Goal: Task Accomplishment & Management: Manage account settings

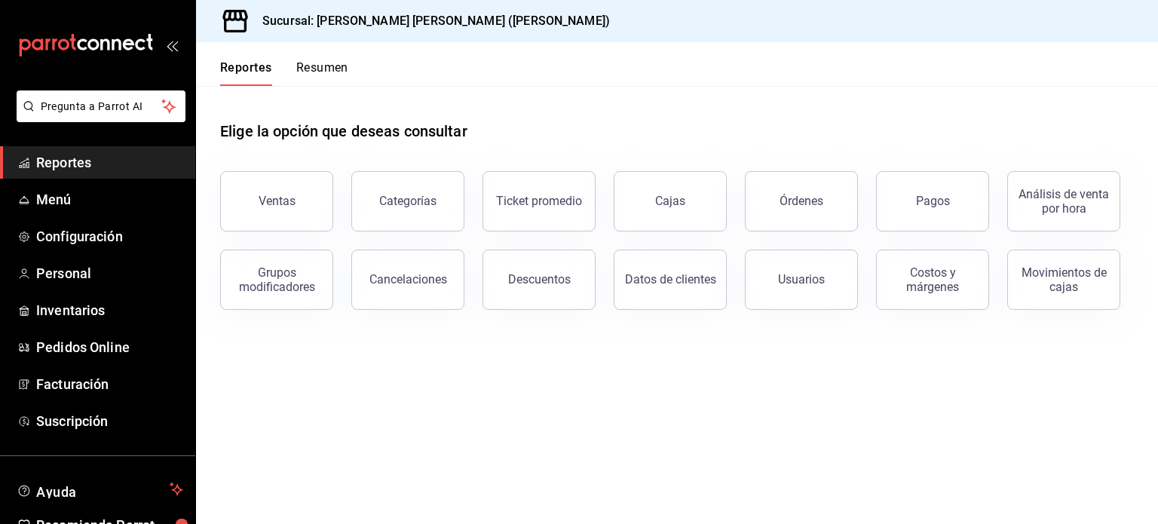
click at [742, 391] on main "Elige la opción que deseas consultar Ventas Categorías Ticket promedio Cajas Ór…" at bounding box center [677, 305] width 962 height 438
click at [76, 301] on span "Inventarios" at bounding box center [109, 310] width 147 height 20
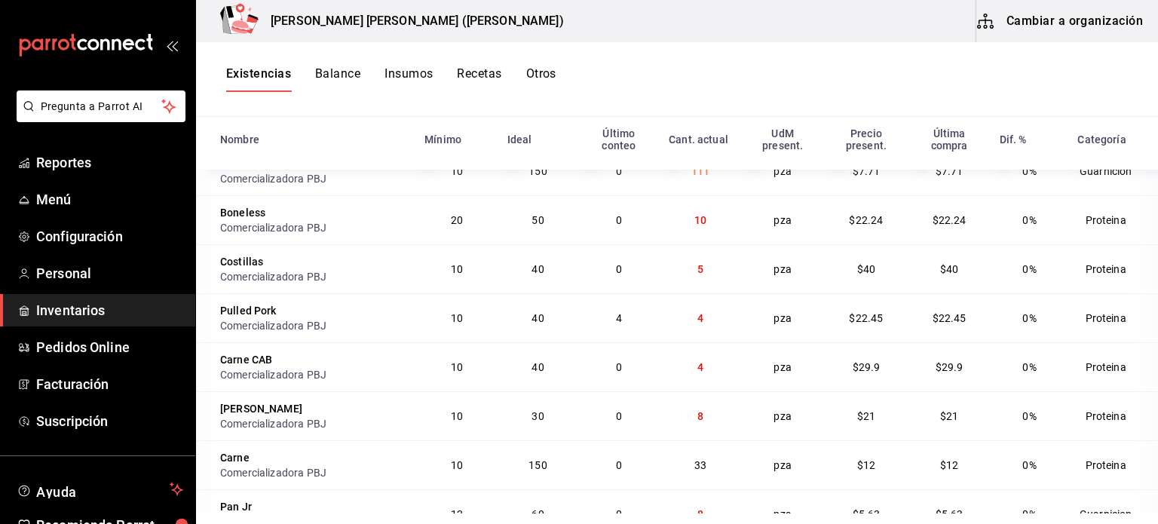
scroll to position [879, 0]
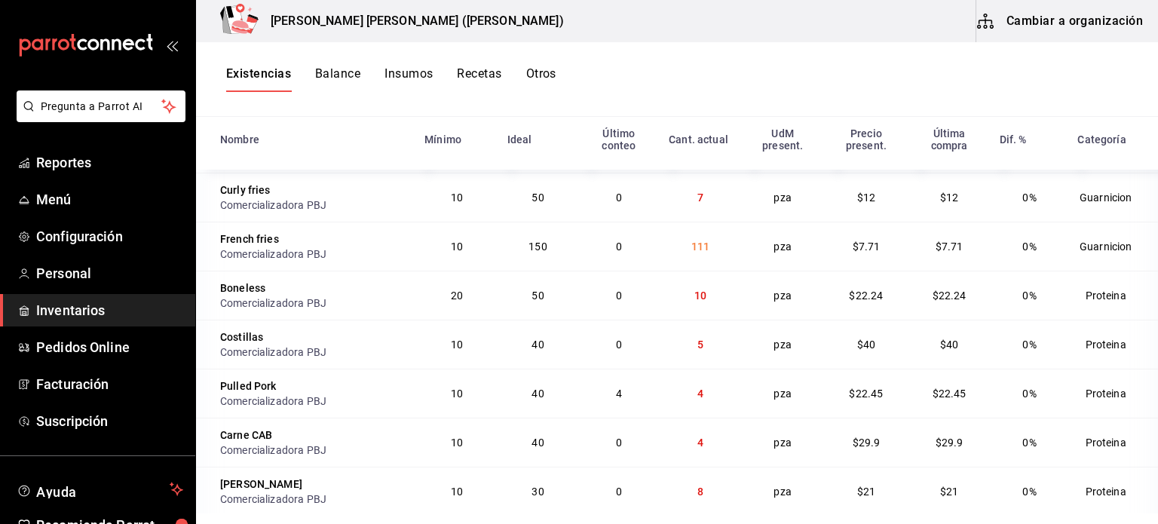
click at [715, 44] on div "Existencias Balance Insumos Recetas Otros" at bounding box center [677, 79] width 962 height 75
click at [636, 243] on td "0" at bounding box center [619, 246] width 82 height 49
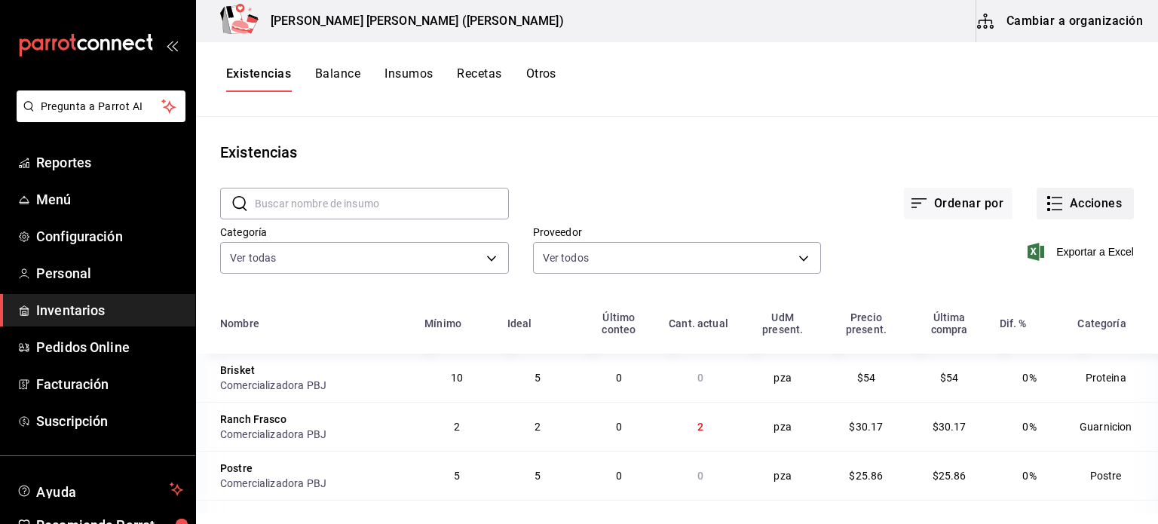
scroll to position [0, 0]
click at [1073, 204] on button "Acciones" at bounding box center [1084, 204] width 97 height 32
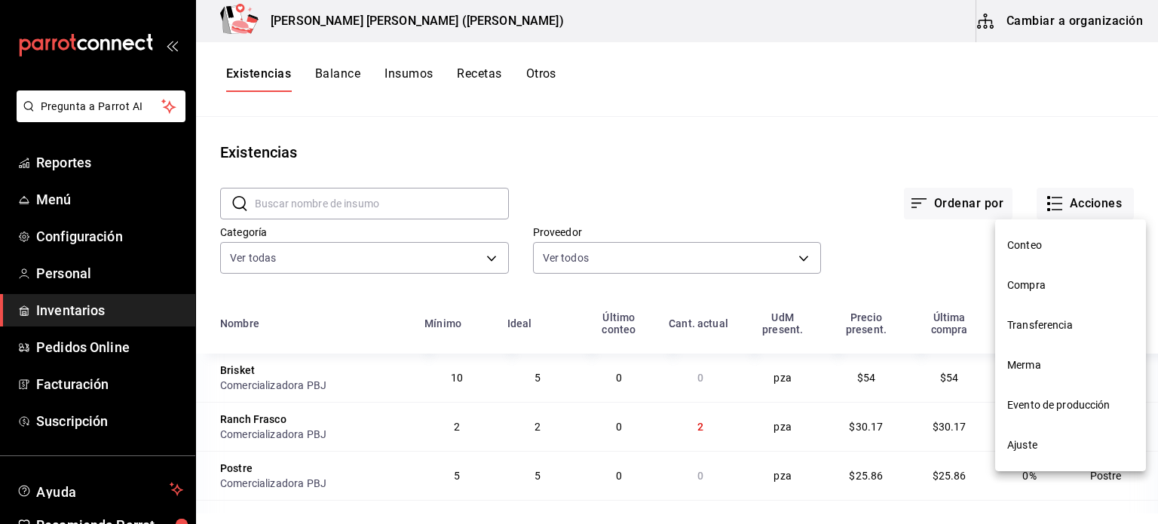
click at [1034, 360] on span "Merma" at bounding box center [1070, 365] width 127 height 16
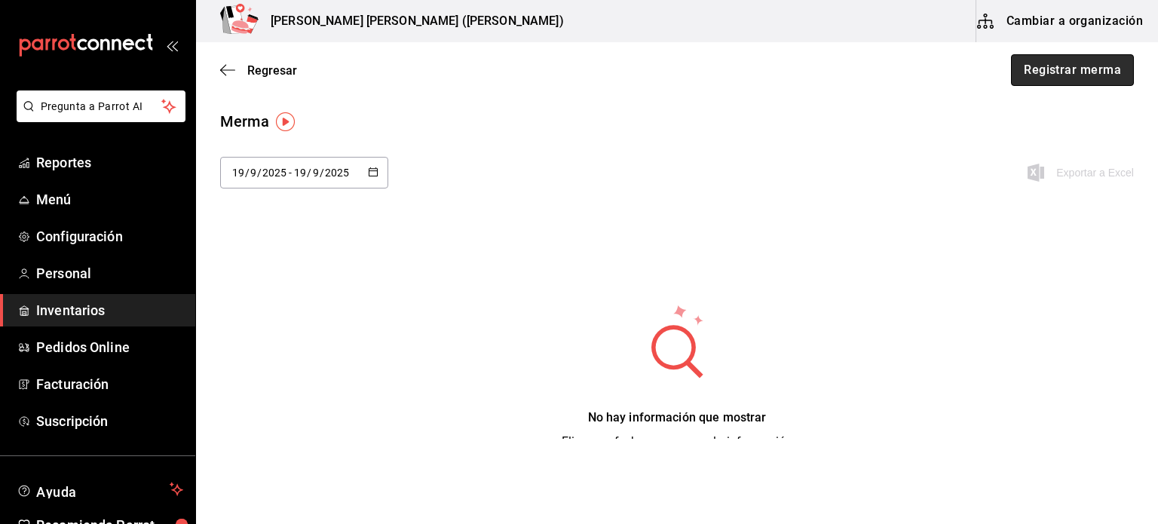
click at [1058, 64] on button "Registrar merma" at bounding box center [1072, 70] width 123 height 32
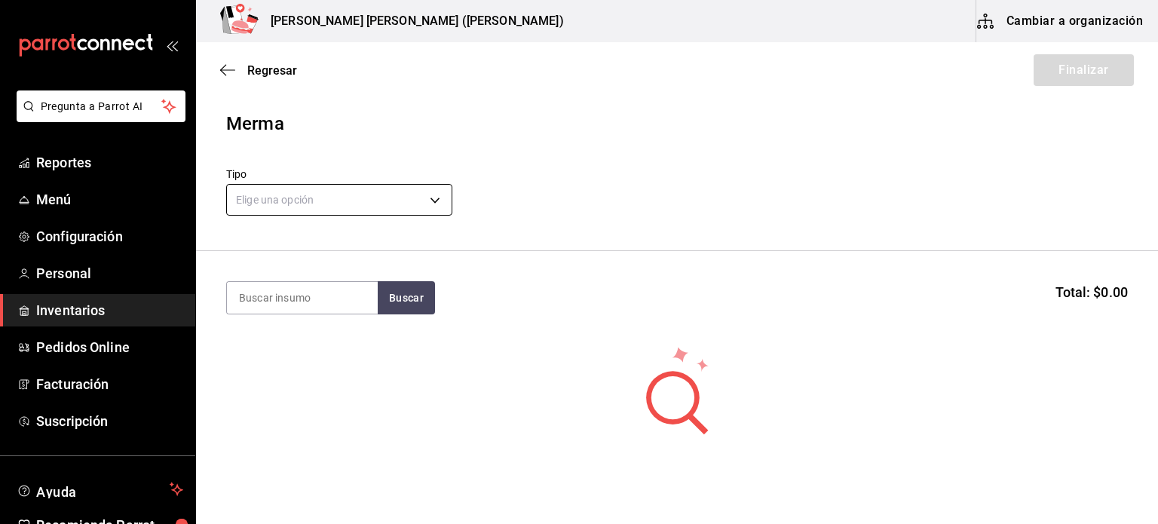
click at [386, 204] on body "Pregunta a Parrot AI Reportes Menú Configuración Personal Inventarios Pedidos O…" at bounding box center [579, 219] width 1158 height 439
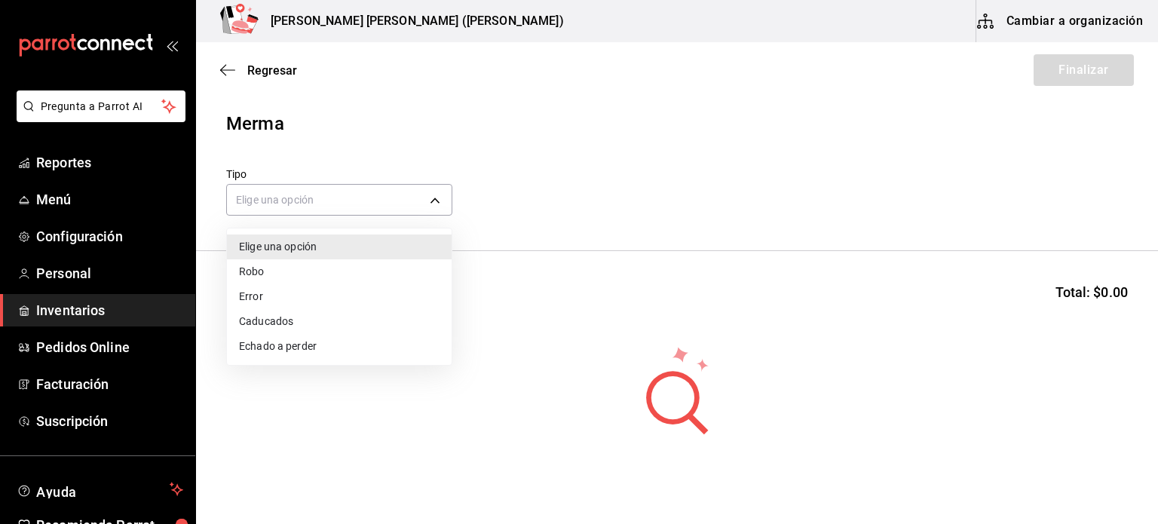
click at [283, 324] on li "Caducados" at bounding box center [339, 321] width 225 height 25
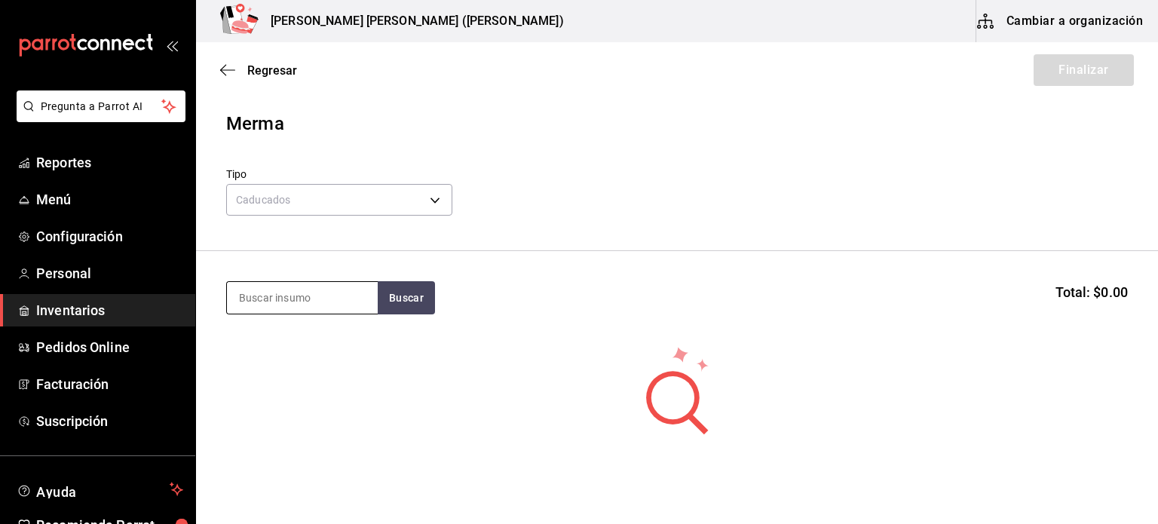
click at [302, 299] on input at bounding box center [302, 298] width 151 height 32
click at [294, 216] on div "Caducados EXPIRED" at bounding box center [339, 198] width 226 height 40
click at [295, 196] on body "Pregunta a Parrot AI Reportes Menú Configuración Personal Inventarios Pedidos O…" at bounding box center [579, 219] width 1158 height 439
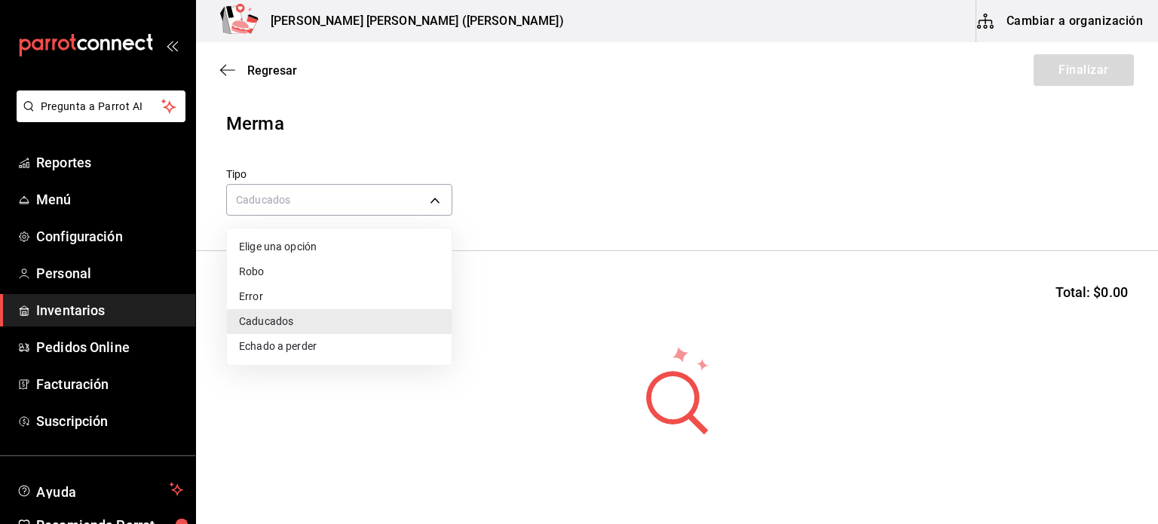
click at [305, 345] on li "Echado a perder" at bounding box center [339, 346] width 225 height 25
type input "SPOILED"
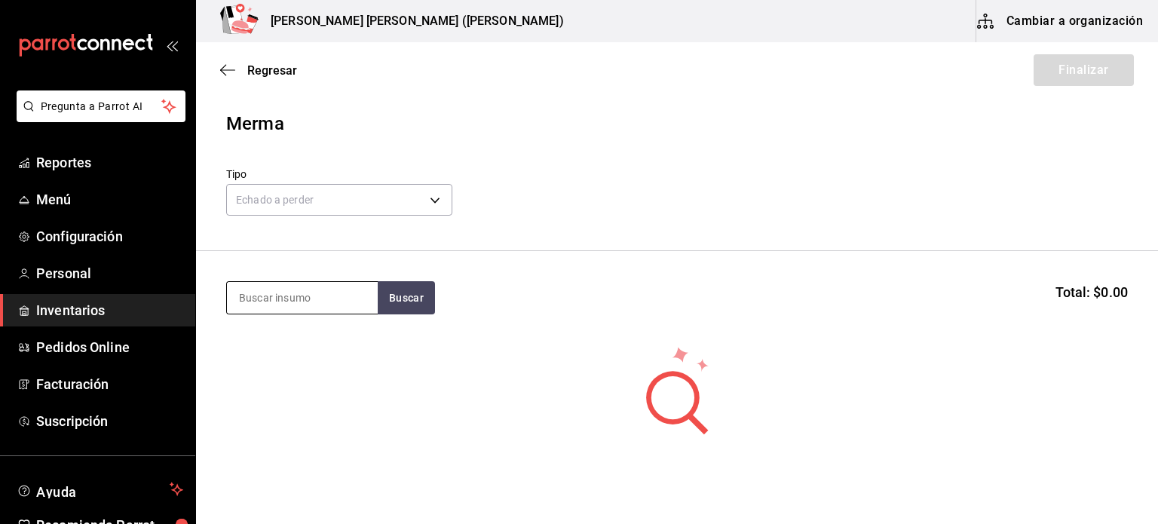
drag, startPoint x: 294, startPoint y: 328, endPoint x: 289, endPoint y: 308, distance: 20.1
click at [292, 327] on section "Buscar Total: $0.00" at bounding box center [677, 297] width 962 height 93
click at [289, 300] on input at bounding box center [302, 298] width 151 height 32
type input "pan"
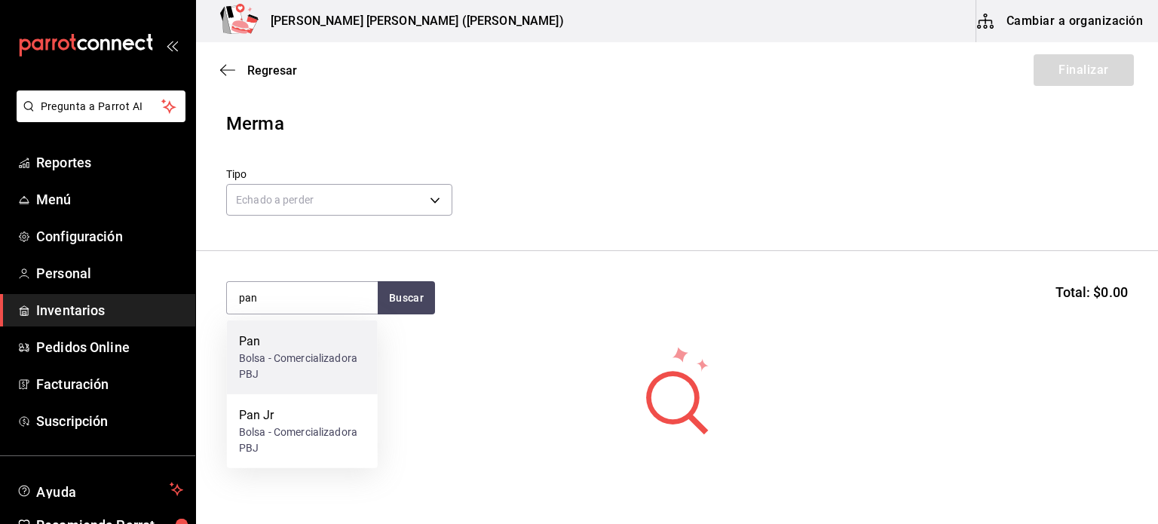
click at [289, 367] on div "Bolsa - Comercializadora PBJ" at bounding box center [302, 367] width 127 height 32
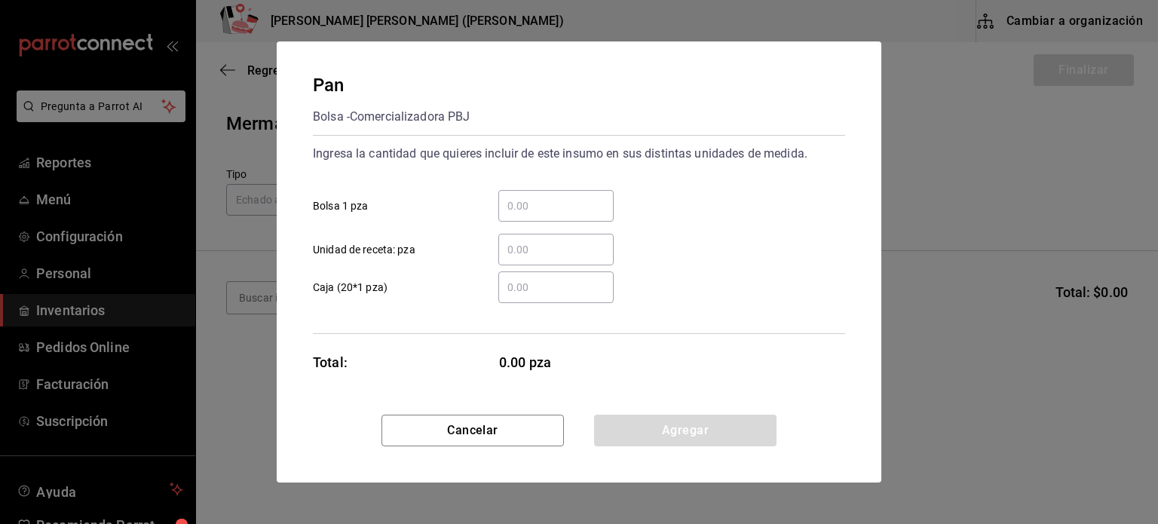
click at [529, 201] on input "​ Bolsa 1 pza" at bounding box center [555, 206] width 115 height 18
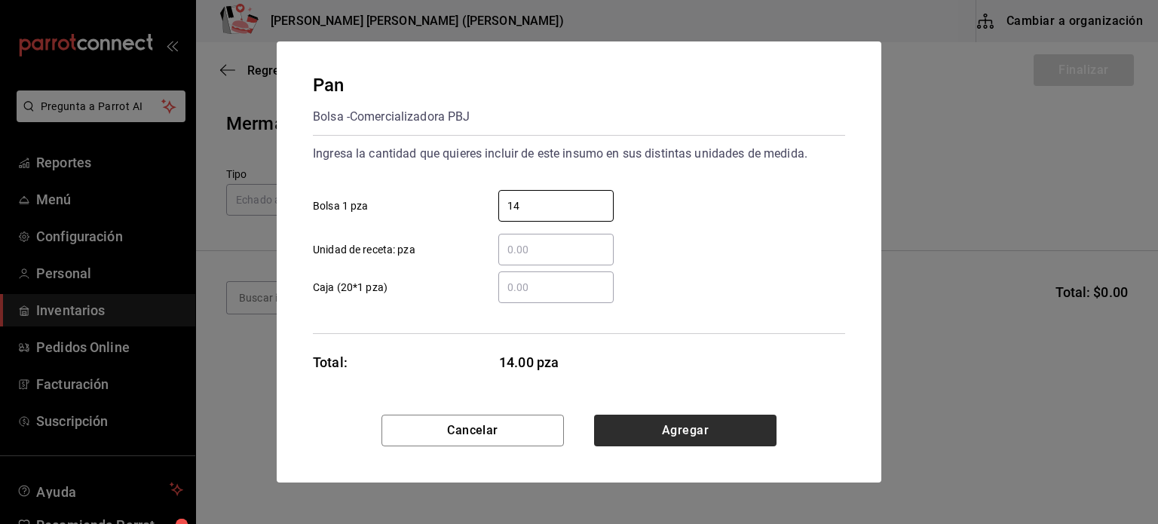
type input "14"
click at [678, 443] on button "Agregar" at bounding box center [685, 431] width 182 height 32
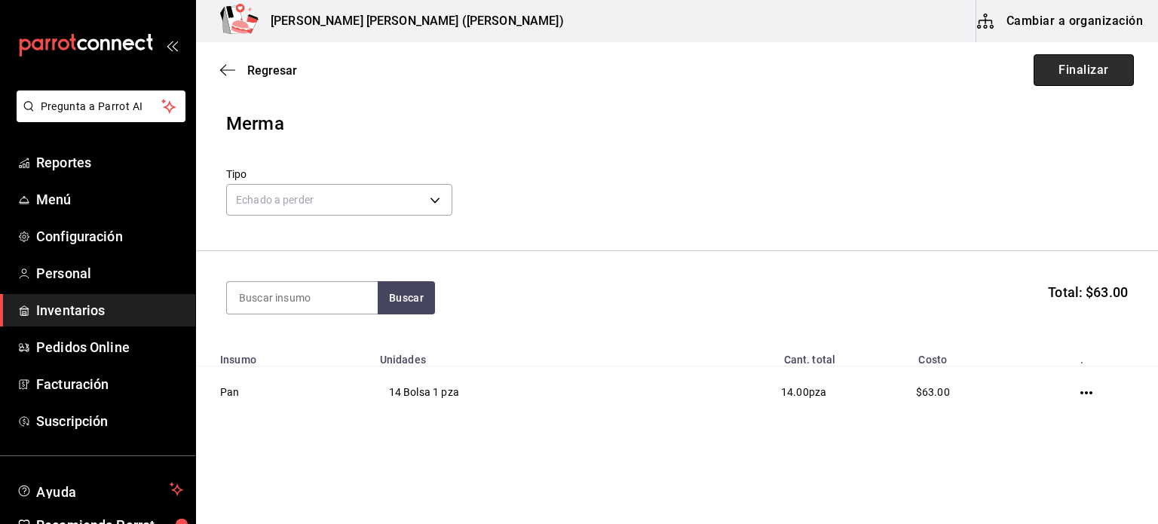
click at [1093, 71] on button "Finalizar" at bounding box center [1083, 70] width 100 height 32
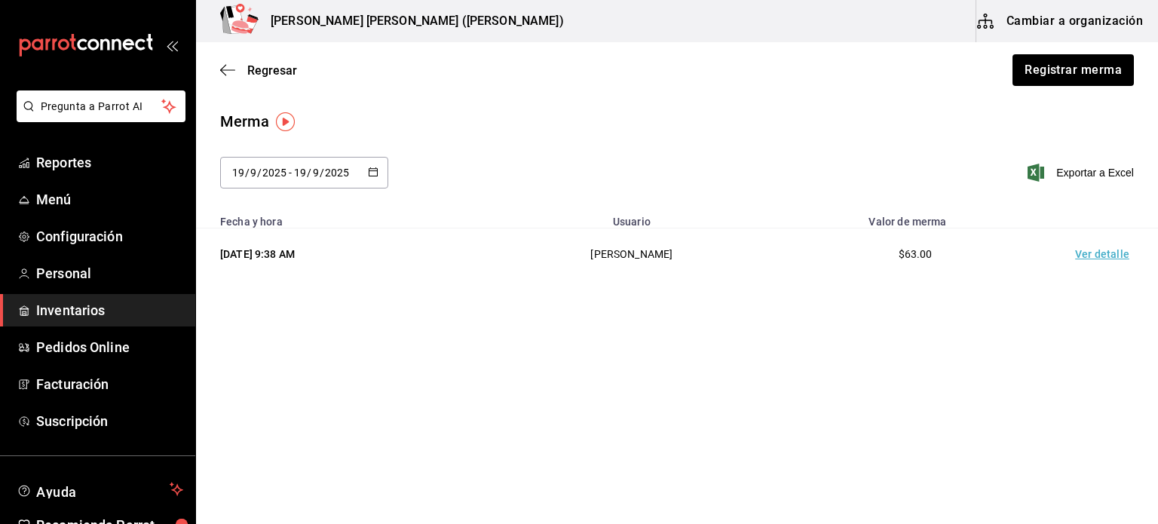
click at [861, 385] on main "Regresar Registrar merma Merma [DATE] [DATE] - [DATE] [DATE] Exportar a Excel F…" at bounding box center [677, 240] width 962 height 396
click at [277, 70] on span "Regresar" at bounding box center [272, 70] width 50 height 14
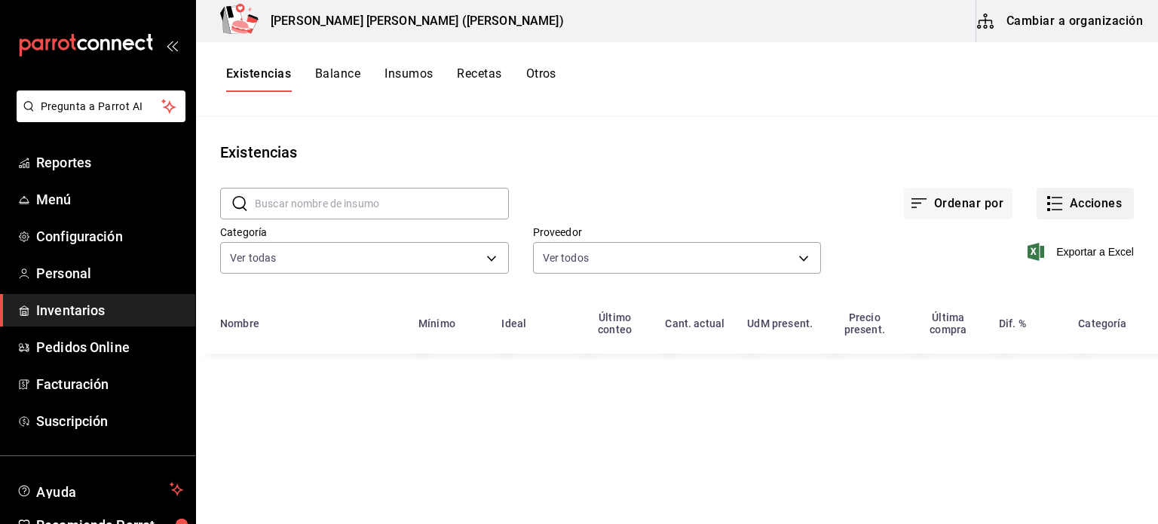
click at [1085, 204] on button "Acciones" at bounding box center [1084, 204] width 97 height 32
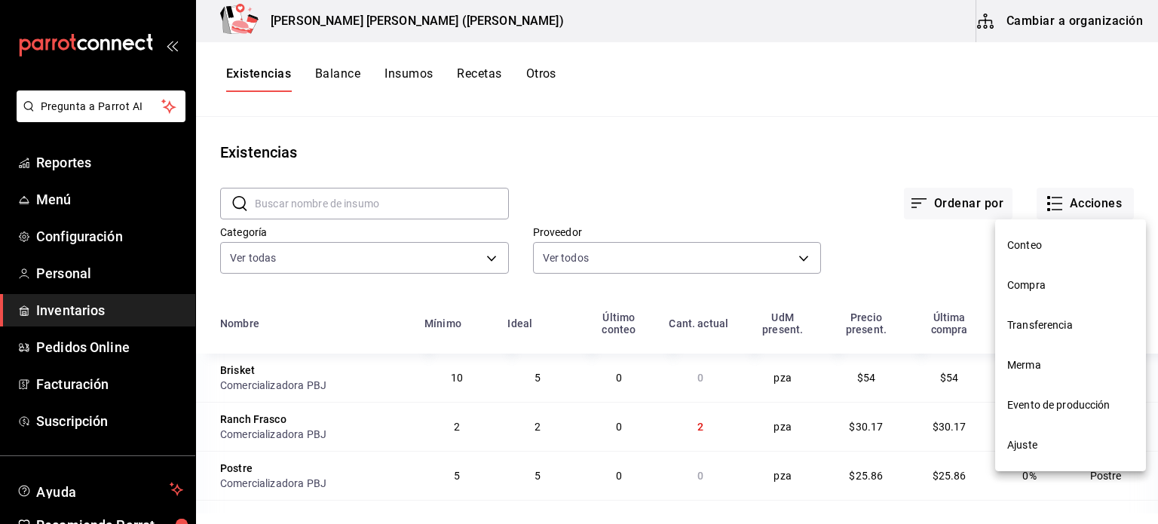
click at [1034, 461] on li "Ajuste" at bounding box center [1070, 445] width 151 height 40
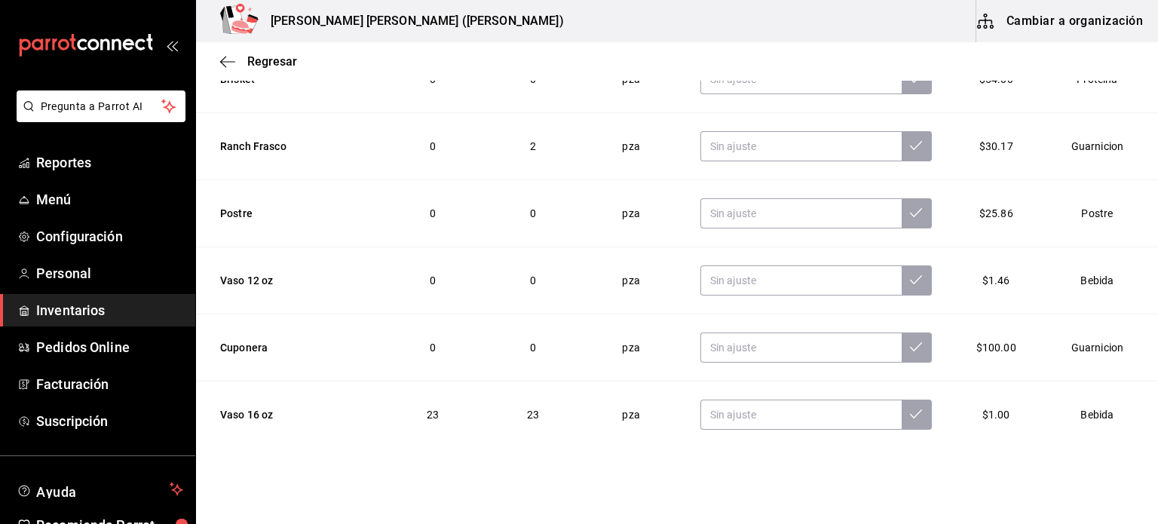
scroll to position [23, 0]
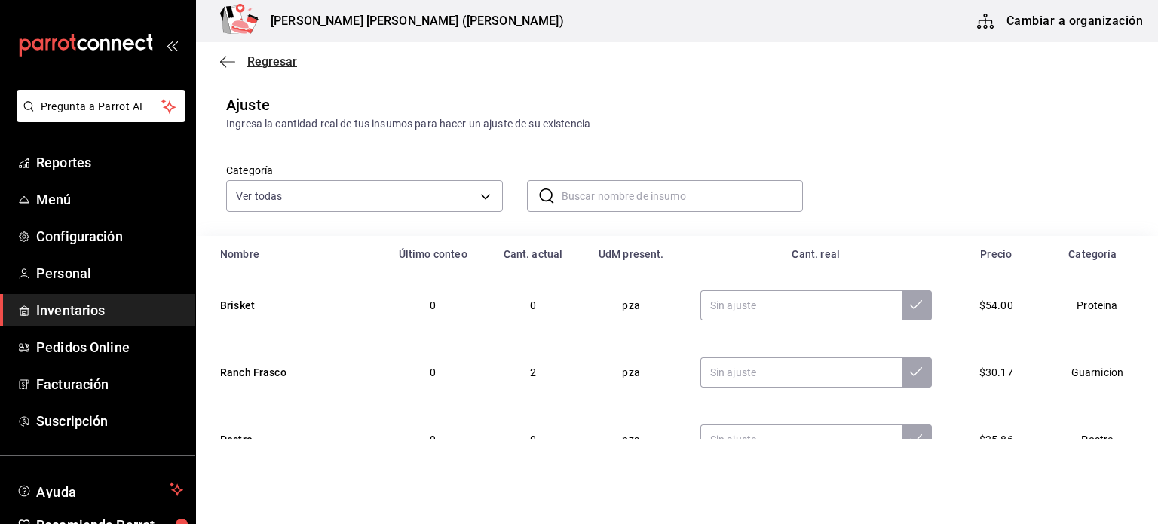
click at [282, 59] on span "Regresar" at bounding box center [272, 61] width 50 height 14
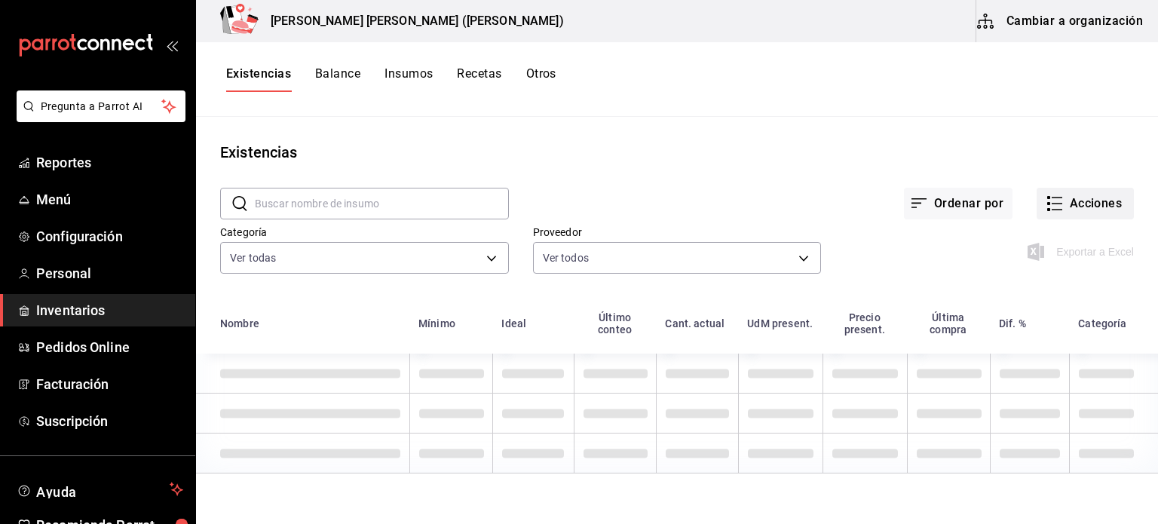
click at [1061, 199] on icon "button" at bounding box center [1055, 203] width 18 height 18
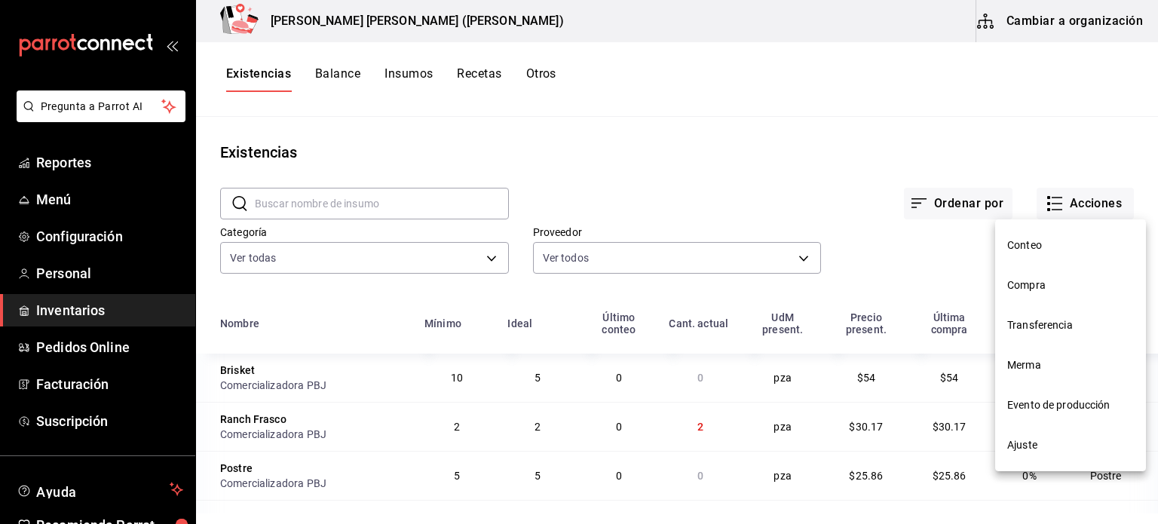
click at [1044, 280] on span "Compra" at bounding box center [1070, 285] width 127 height 16
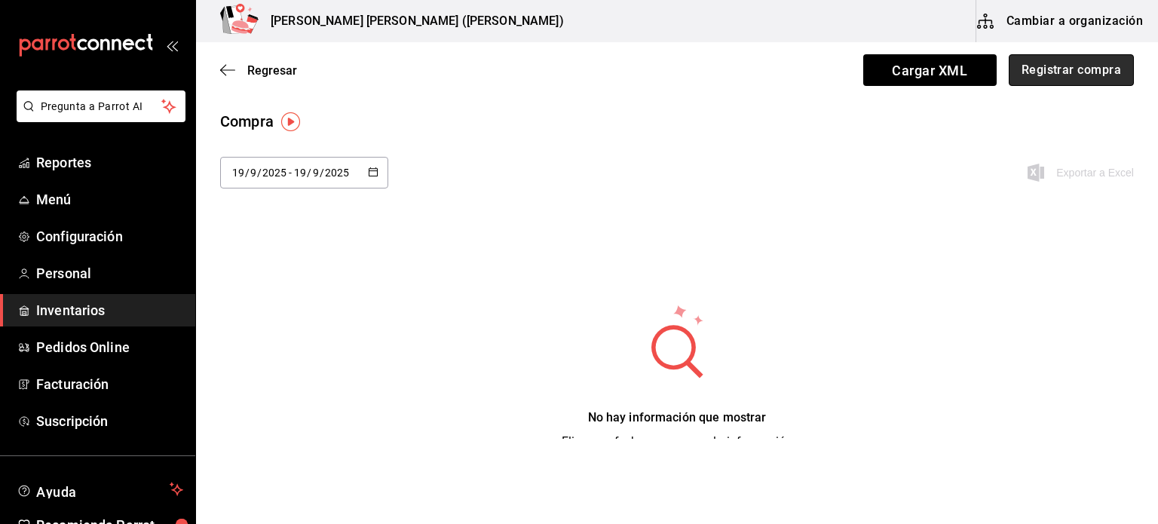
click at [1058, 76] on button "Registrar compra" at bounding box center [1071, 70] width 125 height 32
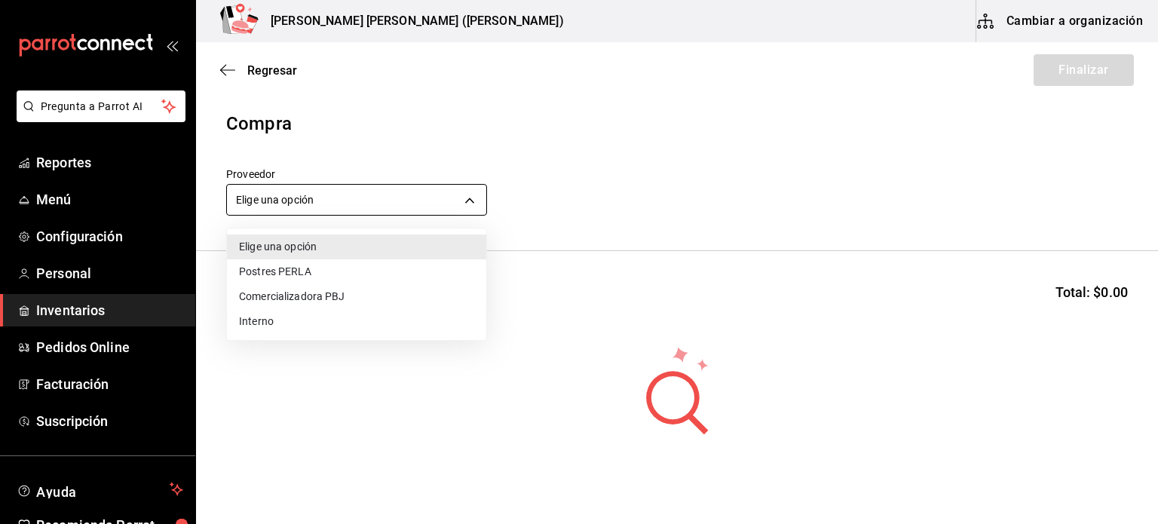
click at [477, 207] on body "Pregunta a Parrot AI Reportes Menú Configuración Personal Inventarios Pedidos O…" at bounding box center [579, 219] width 1158 height 439
click at [329, 293] on li "Comercializadora PBJ" at bounding box center [356, 296] width 259 height 25
type input "73989370-521d-4bc8-8ea0-0c8e3494ddd7"
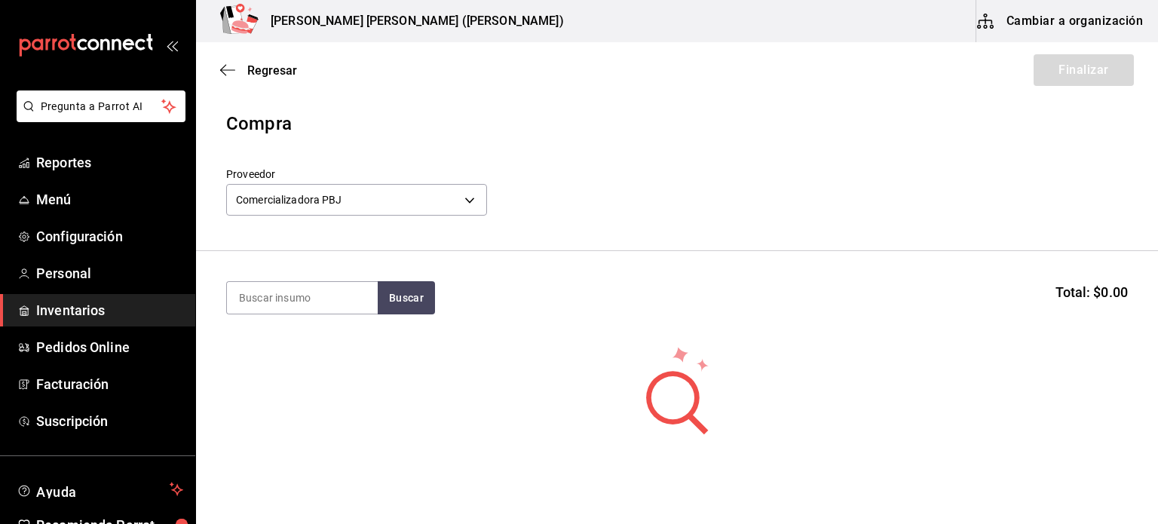
click at [329, 293] on input at bounding box center [302, 298] width 151 height 32
type input "french"
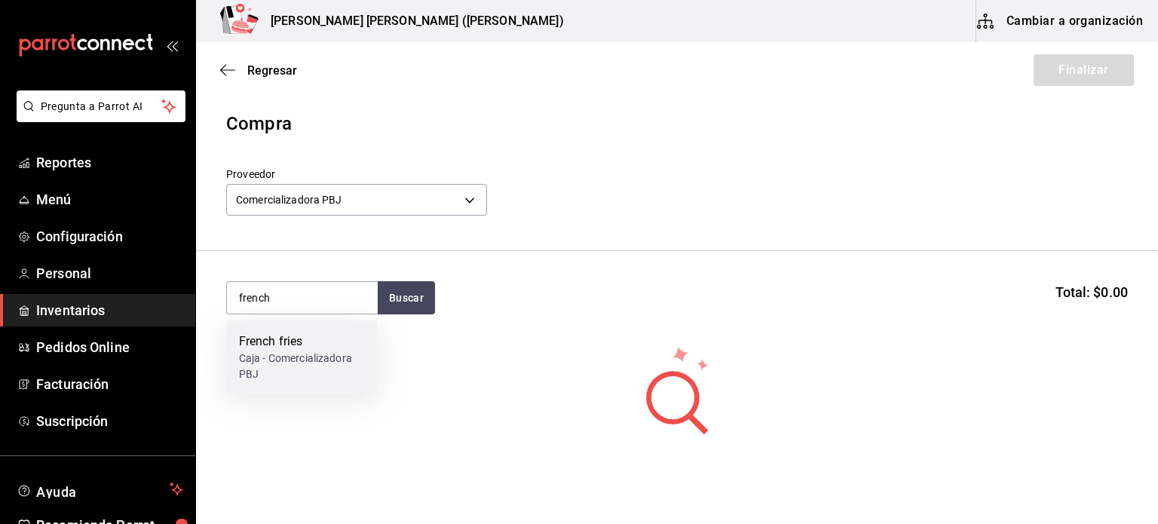
click at [303, 351] on div "Caja - Comercializadora PBJ" at bounding box center [302, 367] width 127 height 32
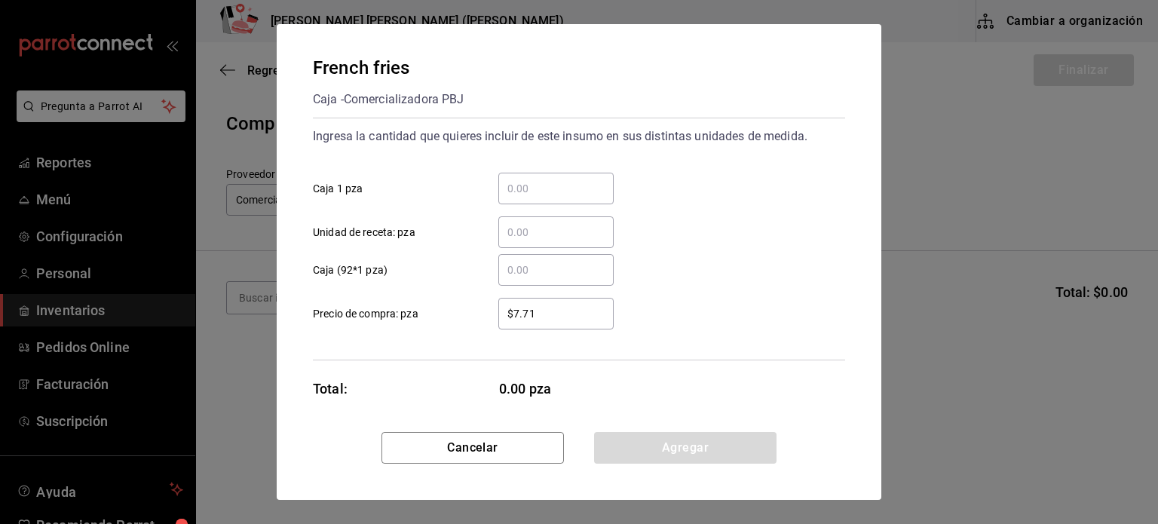
click at [540, 199] on div "​" at bounding box center [555, 189] width 115 height 32
click at [540, 197] on input "​ Caja 1 pza" at bounding box center [555, 188] width 115 height 18
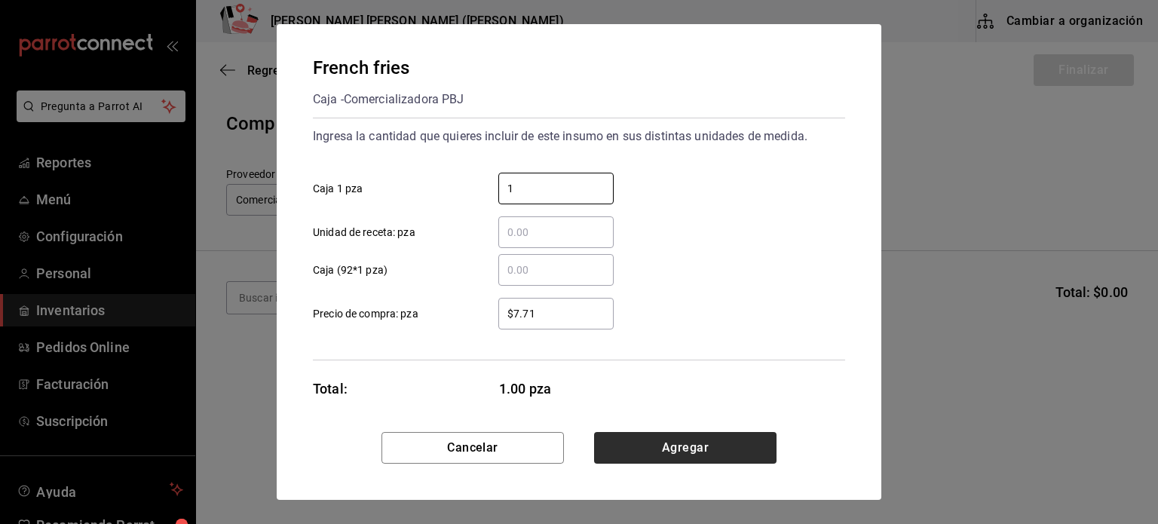
type input "1"
click at [715, 447] on button "Agregar" at bounding box center [685, 448] width 182 height 32
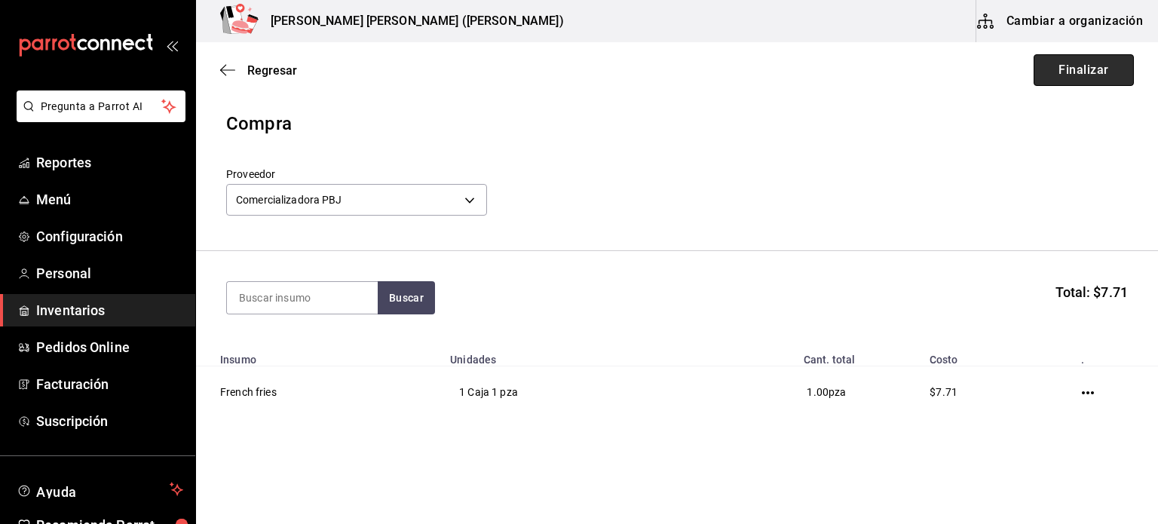
click at [1074, 85] on button "Finalizar" at bounding box center [1083, 70] width 100 height 32
